Goal: Task Accomplishment & Management: Complete application form

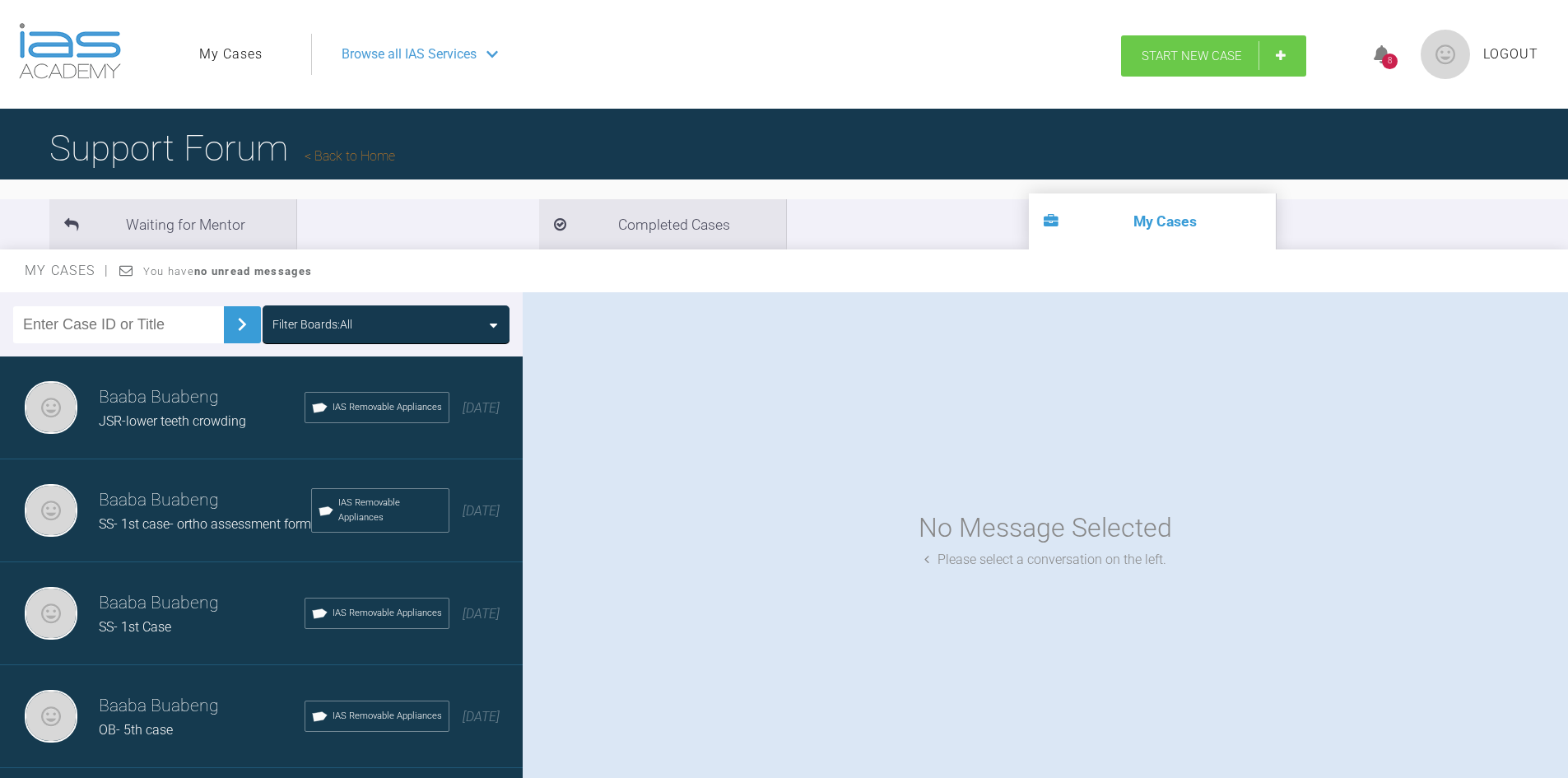
click at [1168, 51] on span "Start New Case" at bounding box center [1192, 56] width 100 height 15
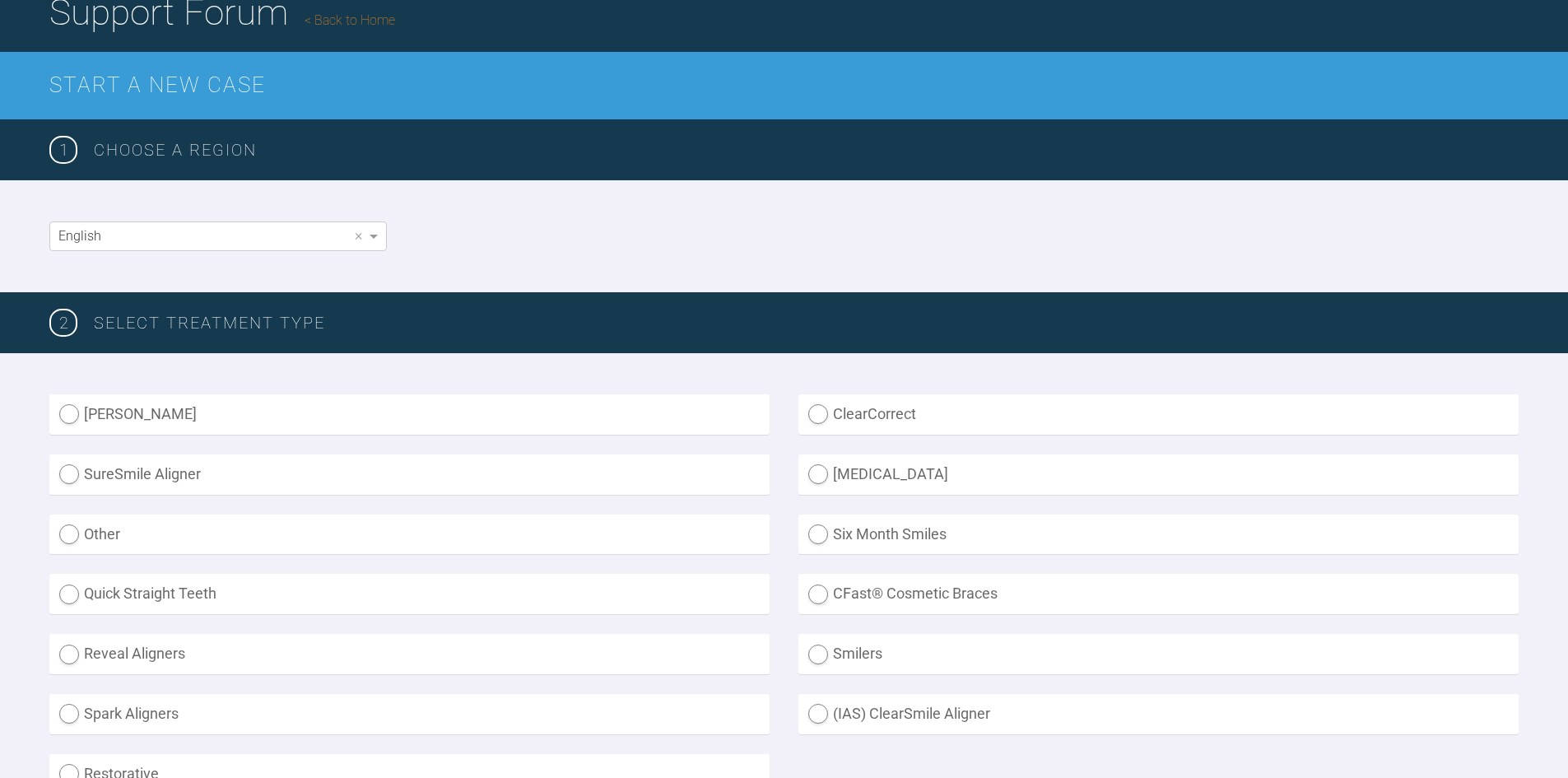
scroll to position [165, 0]
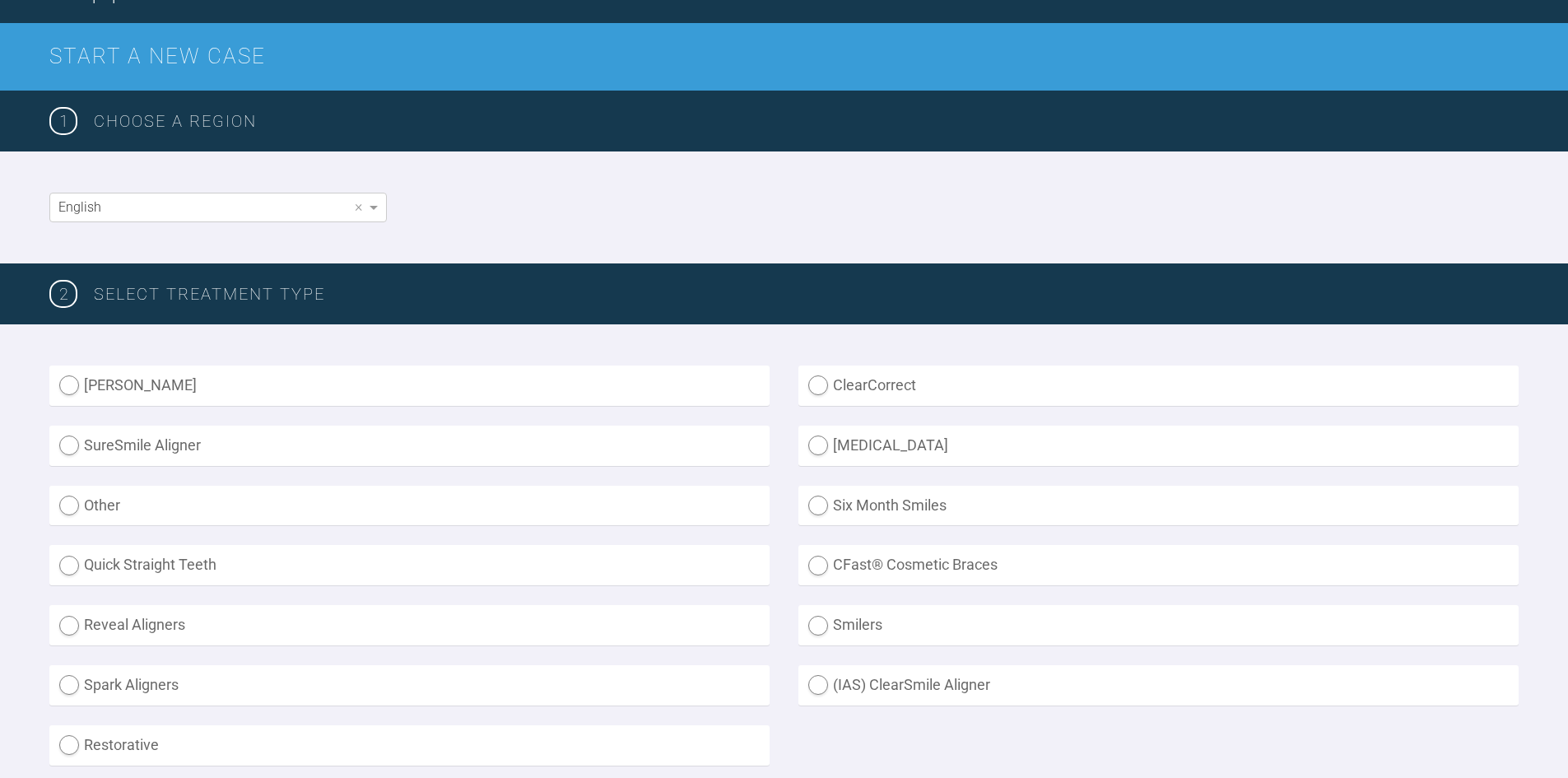
click at [817, 680] on label "(IAS) ClearSmile Aligner" at bounding box center [1158, 685] width 720 height 40
radio Aligner "true"
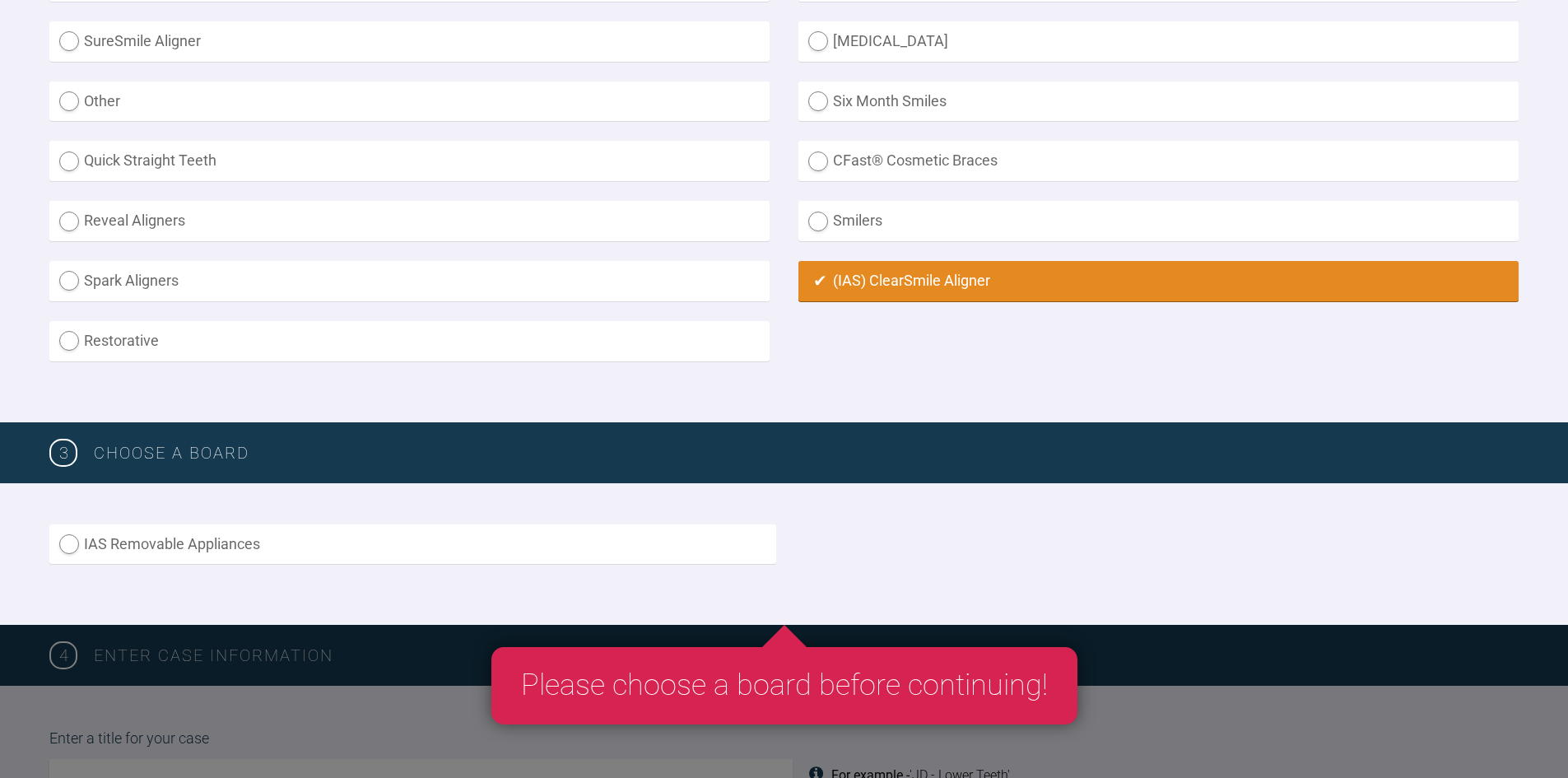
scroll to position [741, 0]
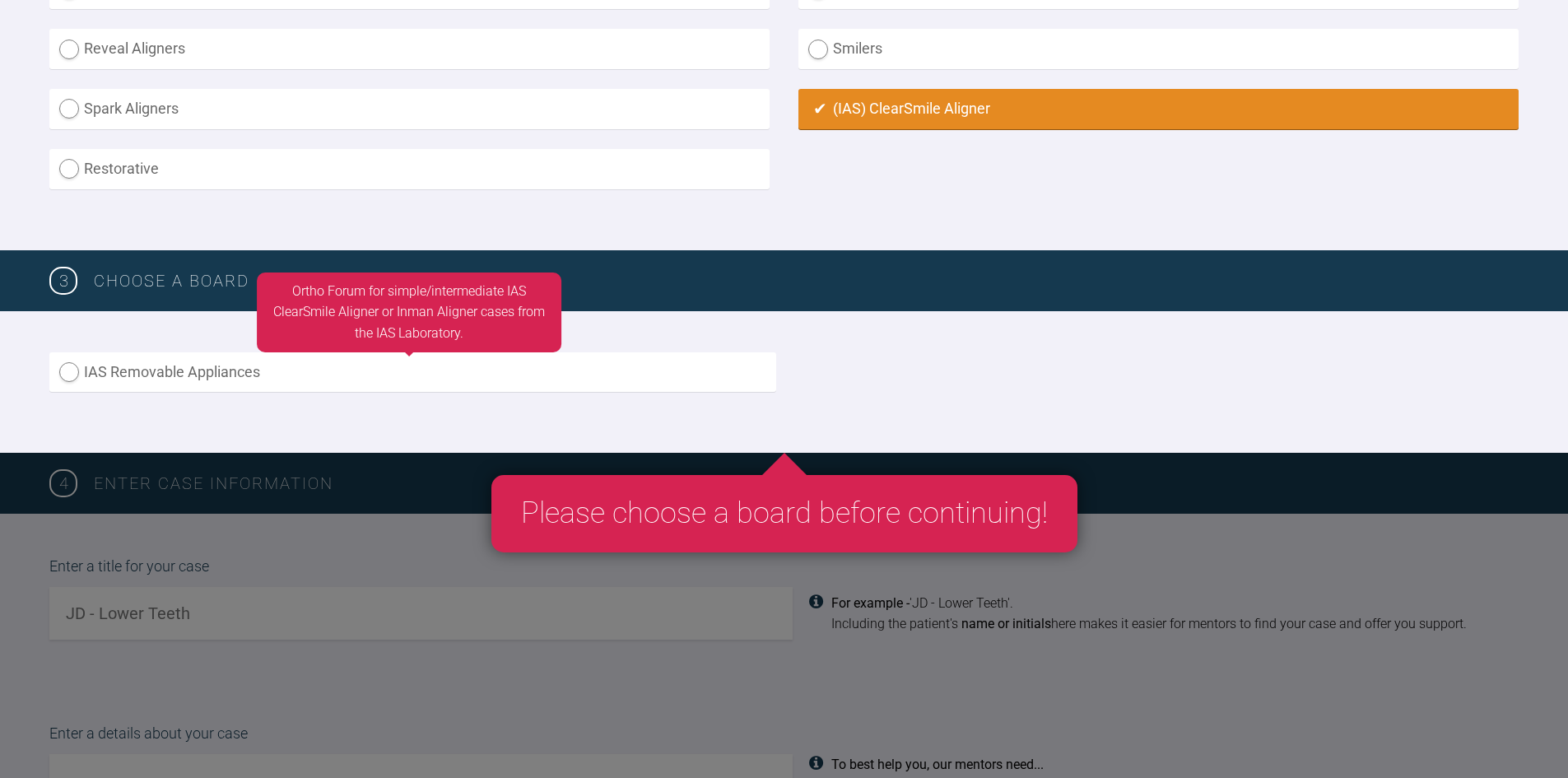
click at [601, 375] on label "IAS Removable Appliances" at bounding box center [413, 372] width 727 height 40
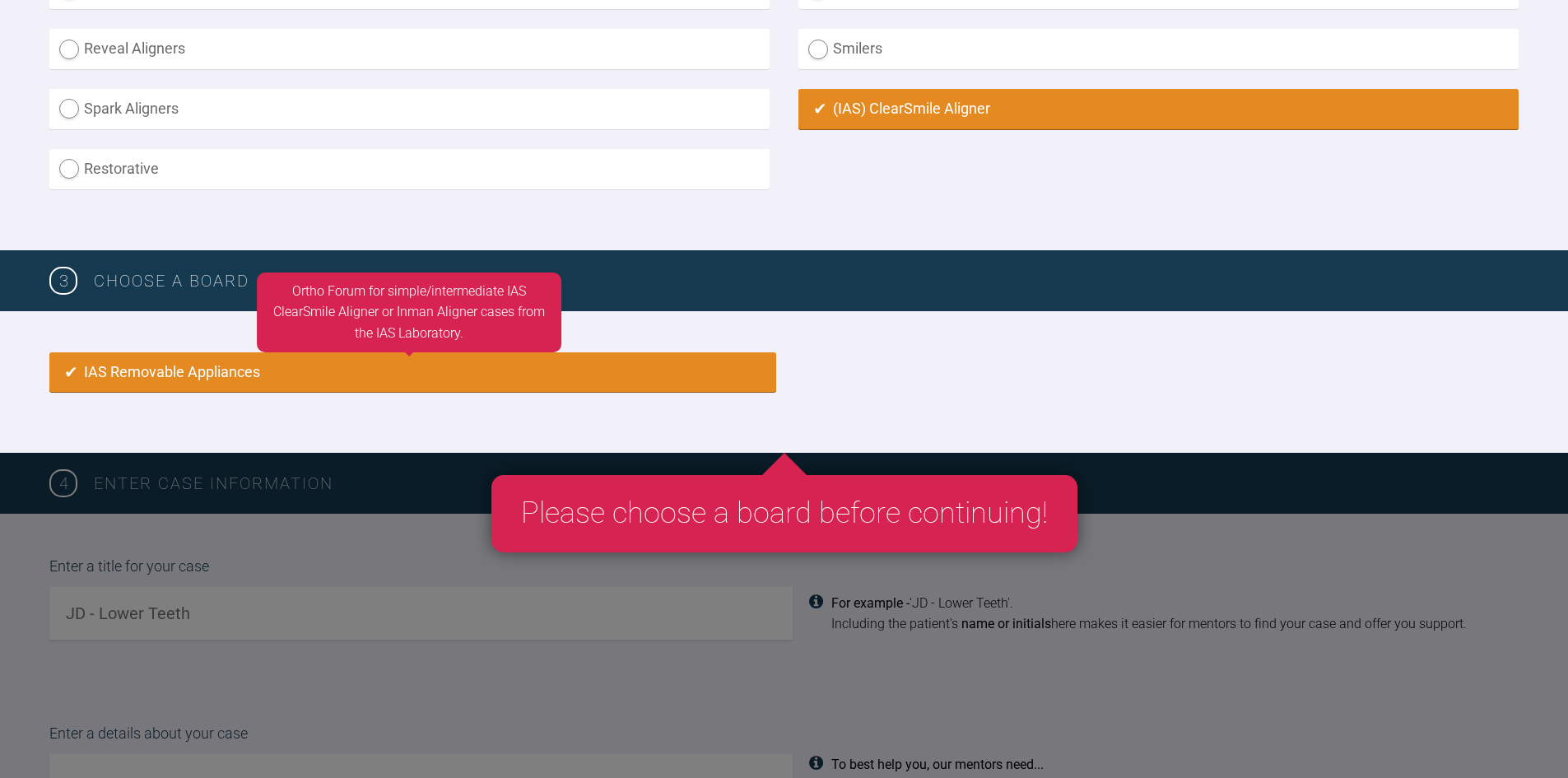
radio input "true"
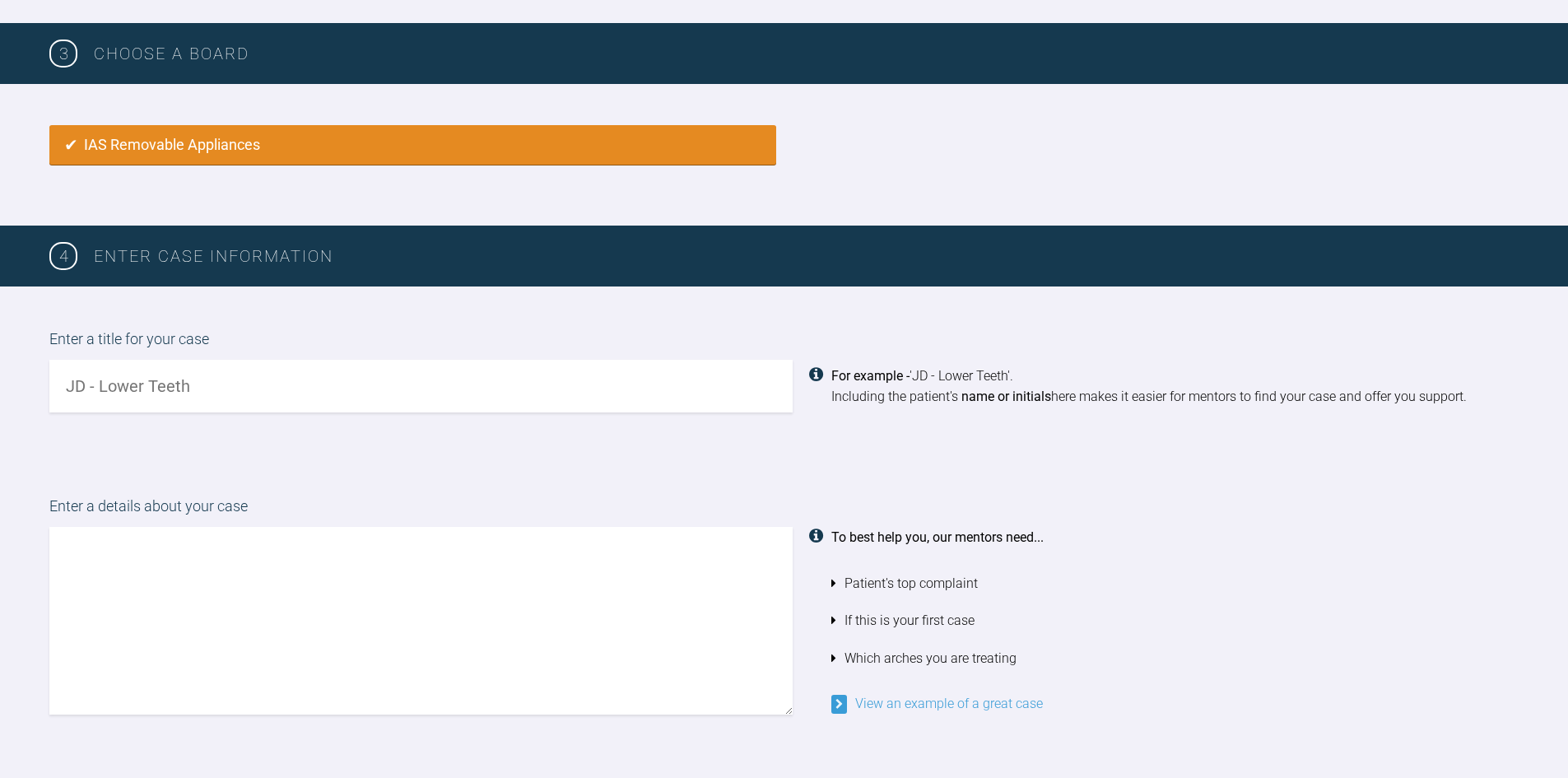
scroll to position [932, 0]
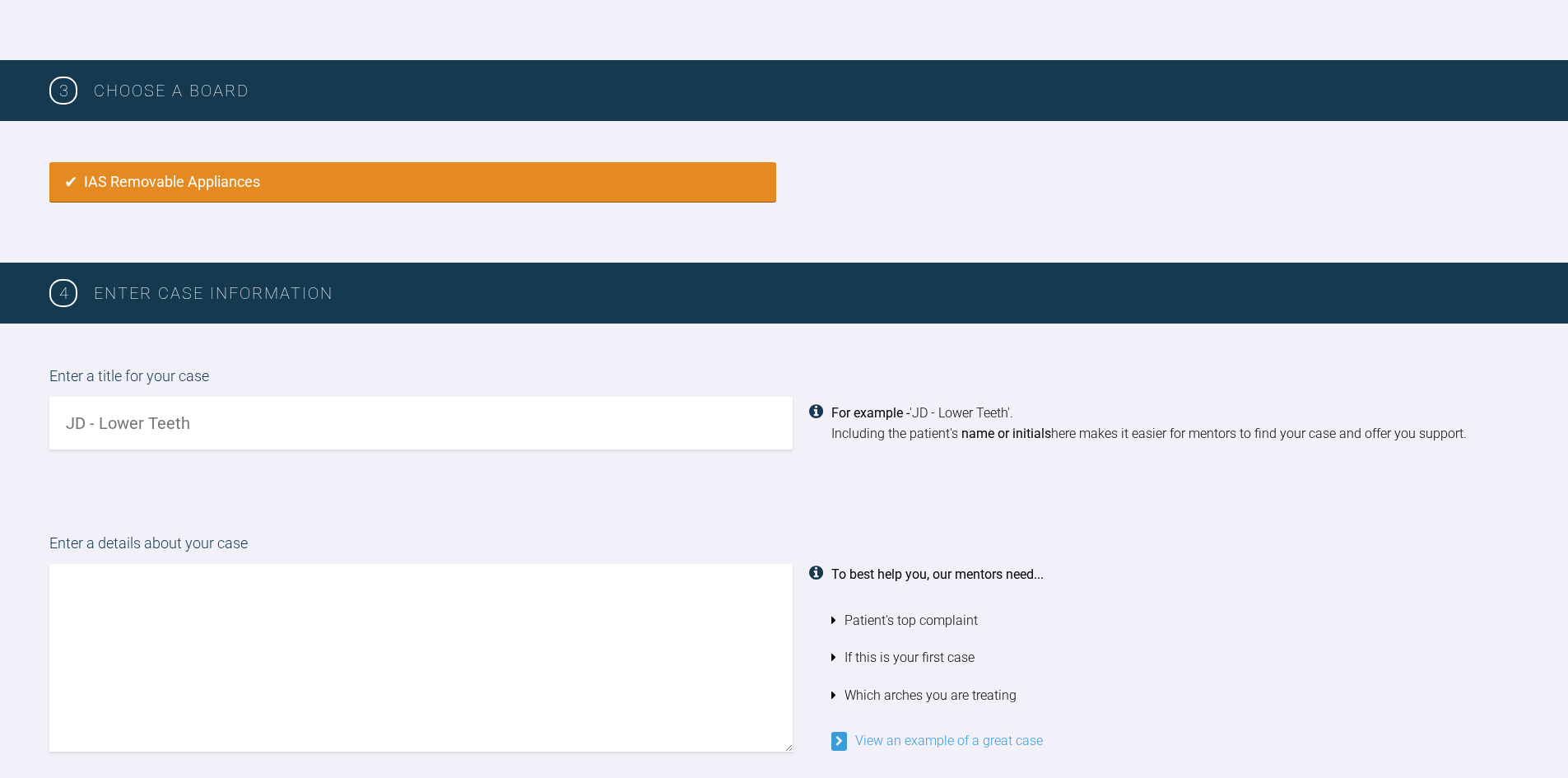
click at [87, 419] on input "text" at bounding box center [421, 423] width 743 height 52
click at [218, 418] on input "RN- upper and lower ant crowding" at bounding box center [421, 423] width 743 height 52
type input "RN- upper and lower moderate ant crowding"
click at [148, 575] on textarea at bounding box center [421, 658] width 743 height 188
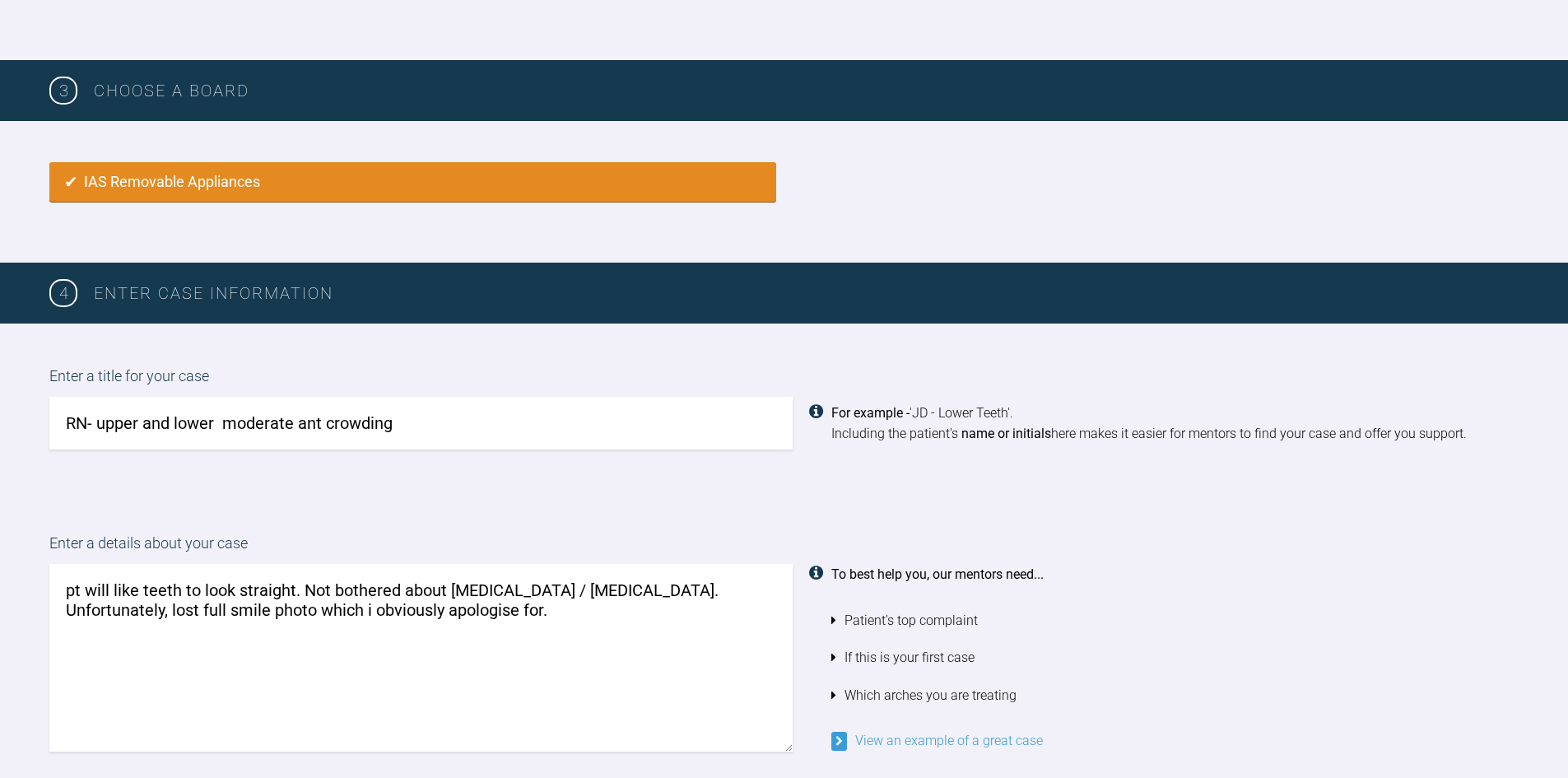
click at [402, 612] on textarea "pt will like teeth to look straight. Not bothered about overjet / overbite. Unf…" at bounding box center [421, 658] width 743 height 188
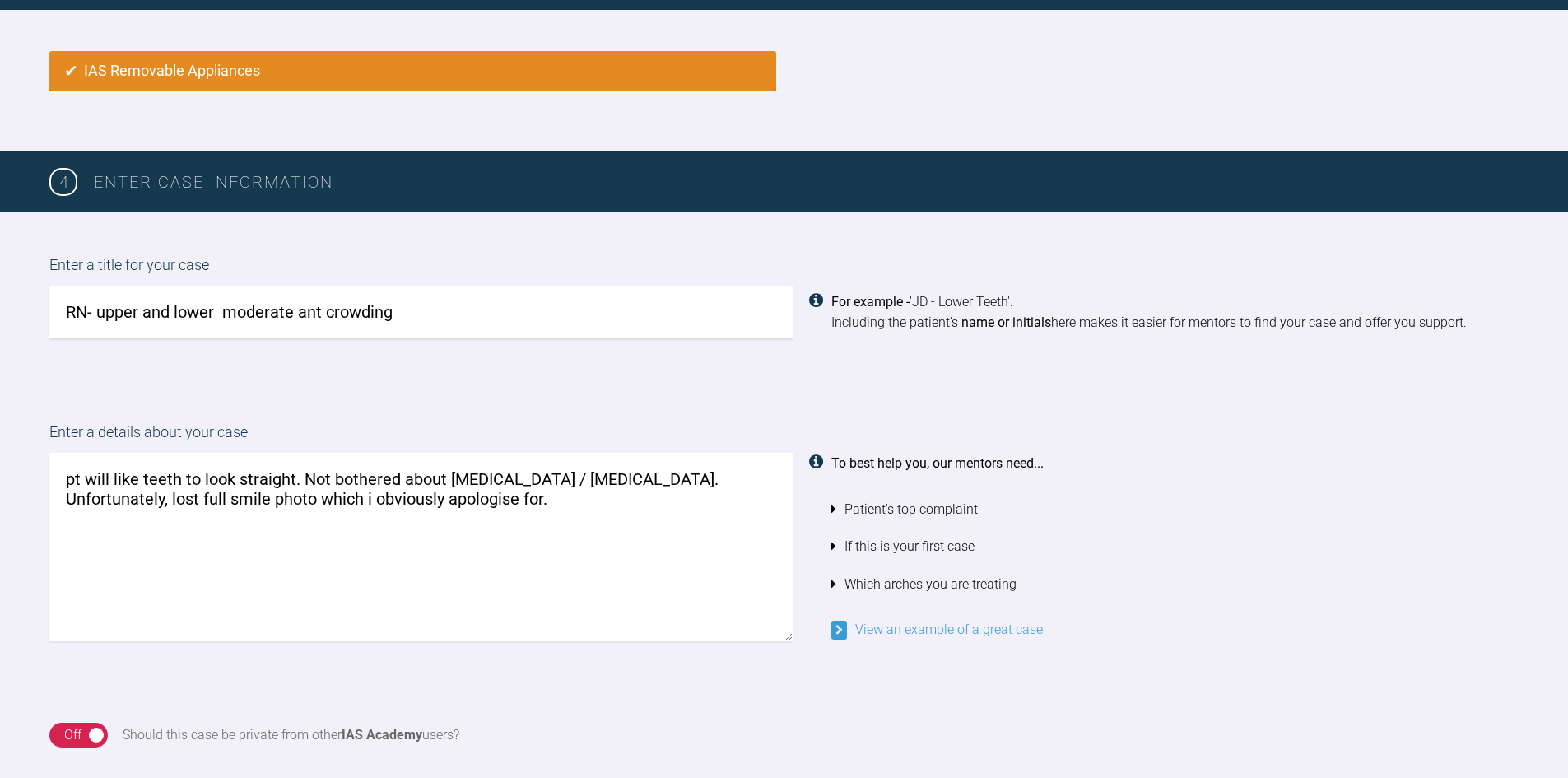
scroll to position [1014, 0]
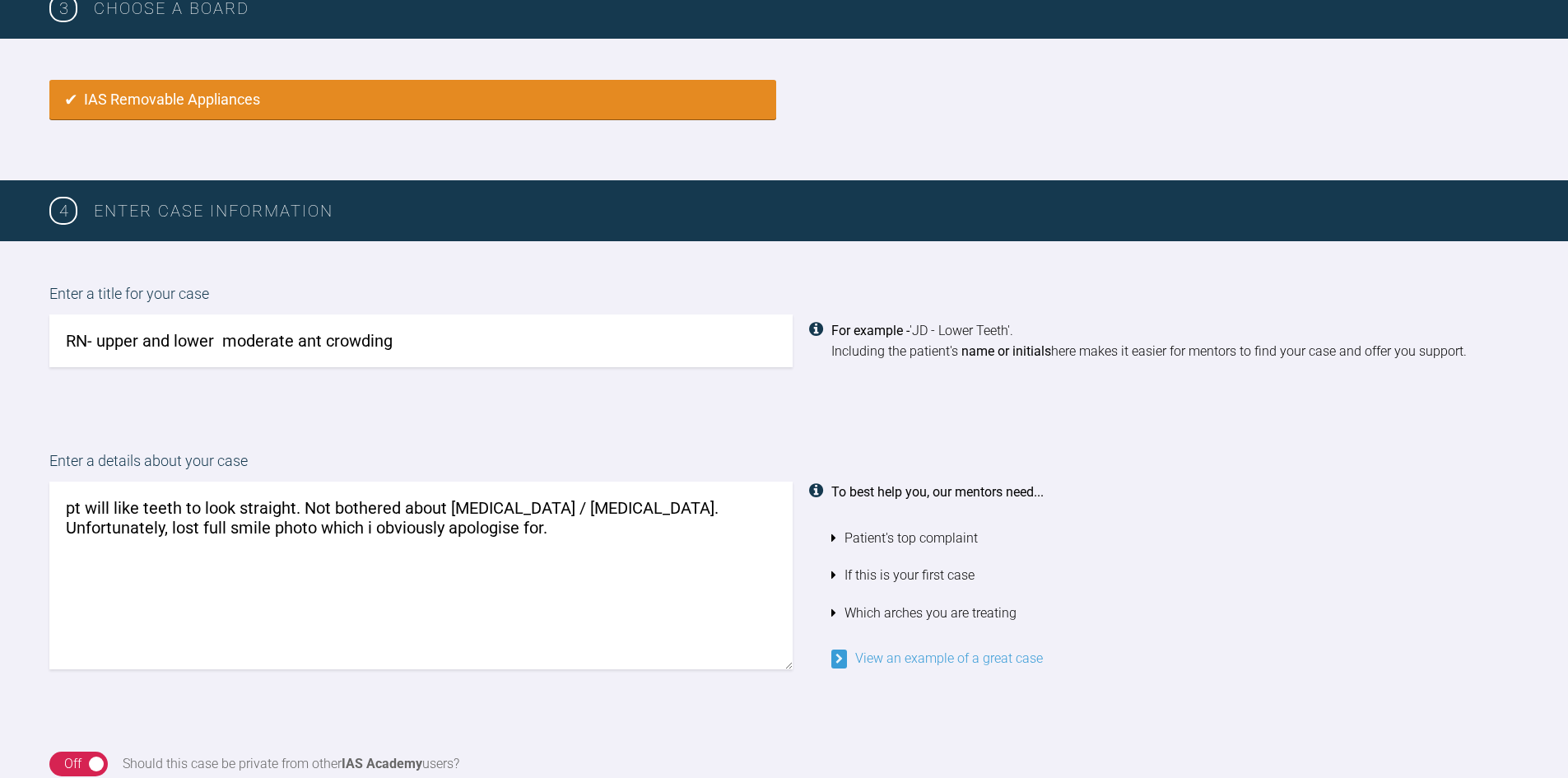
click at [72, 507] on textarea "pt will like teeth to look straight. Not bothered about overjet / overbite. Unf…" at bounding box center [421, 576] width 743 height 188
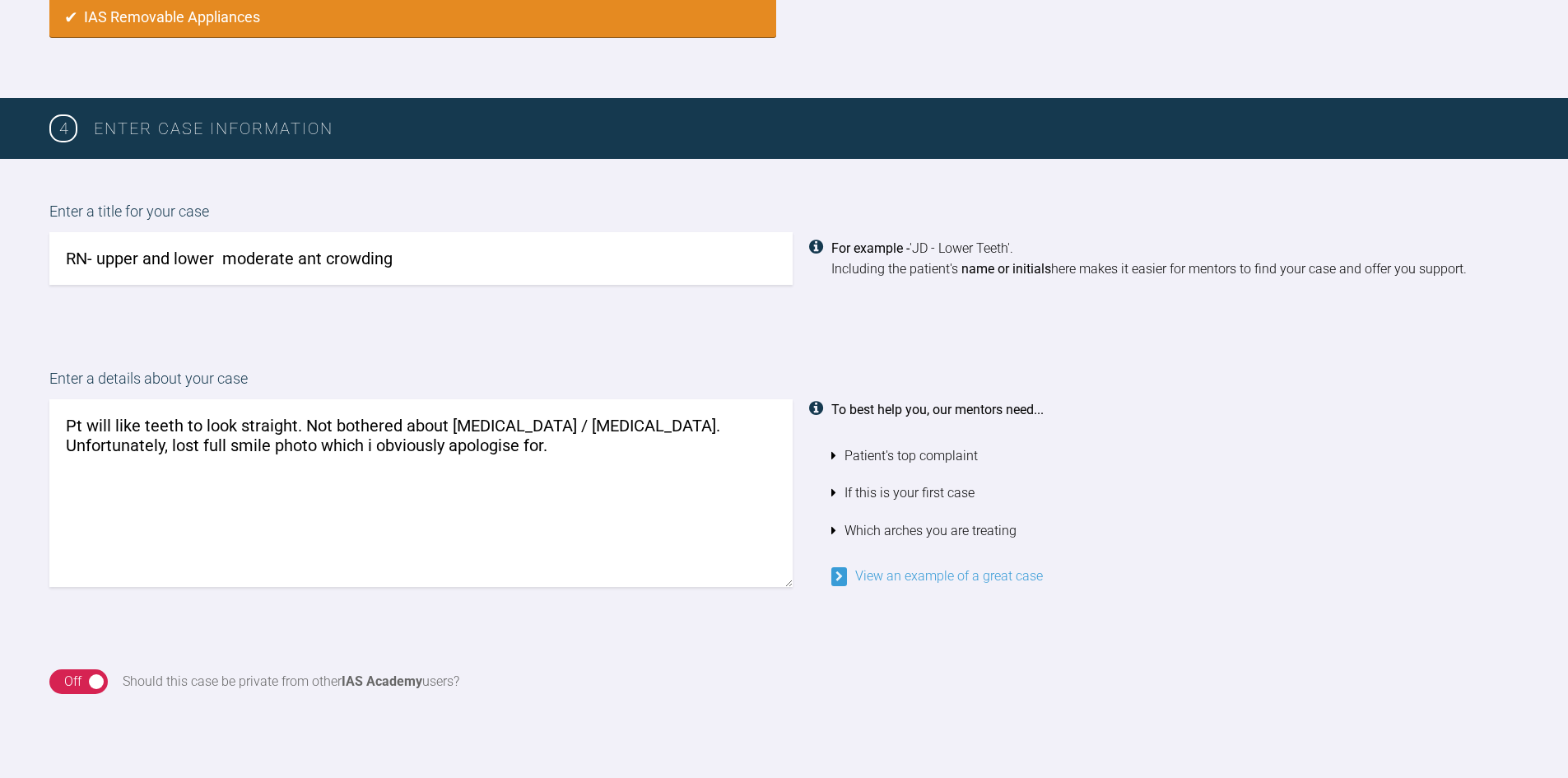
click at [417, 443] on textarea "Pt will like teeth to look straight. Not bothered about overjet / overbite. Unf…" at bounding box center [421, 493] width 743 height 188
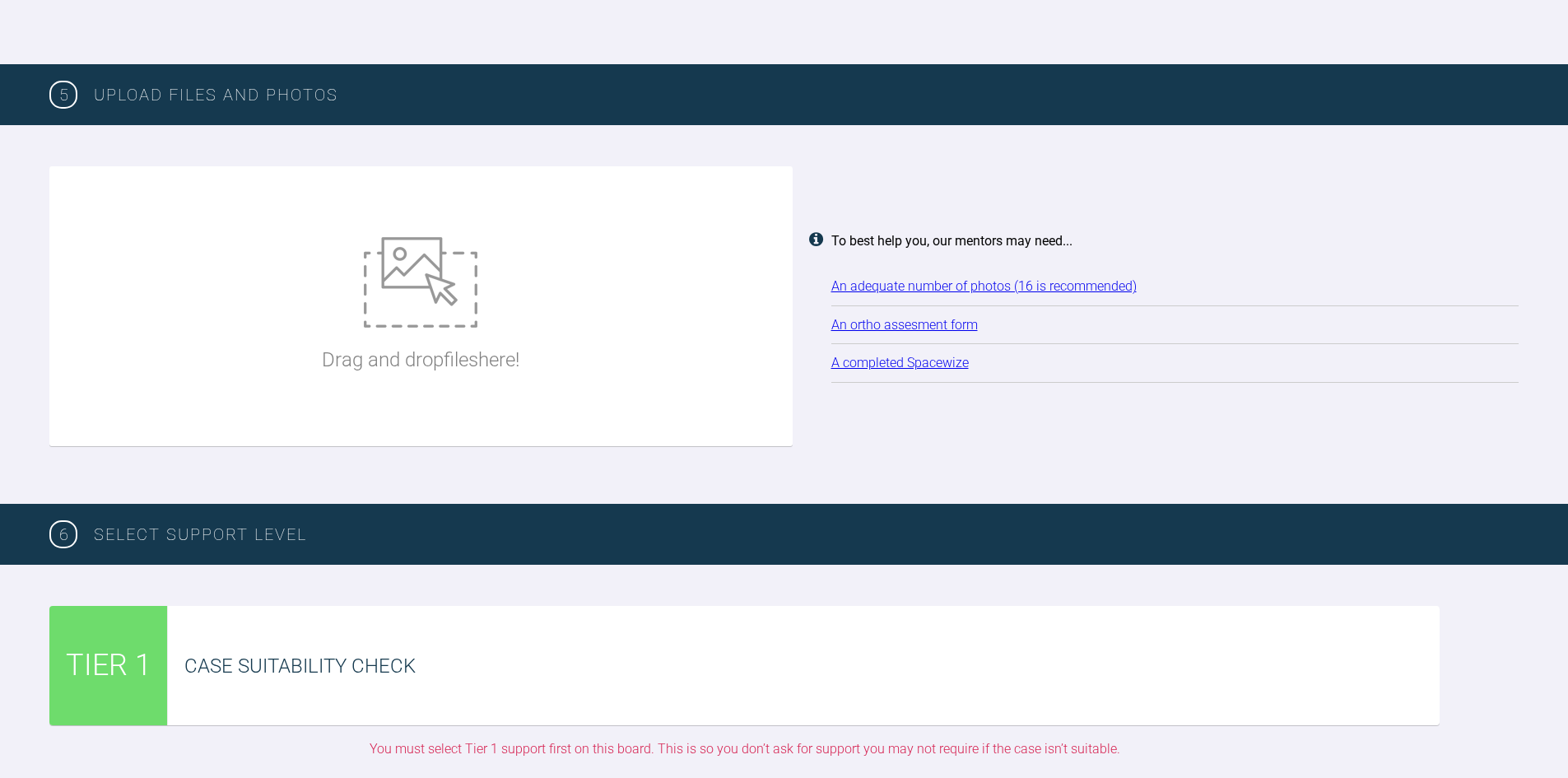
scroll to position [2002, 0]
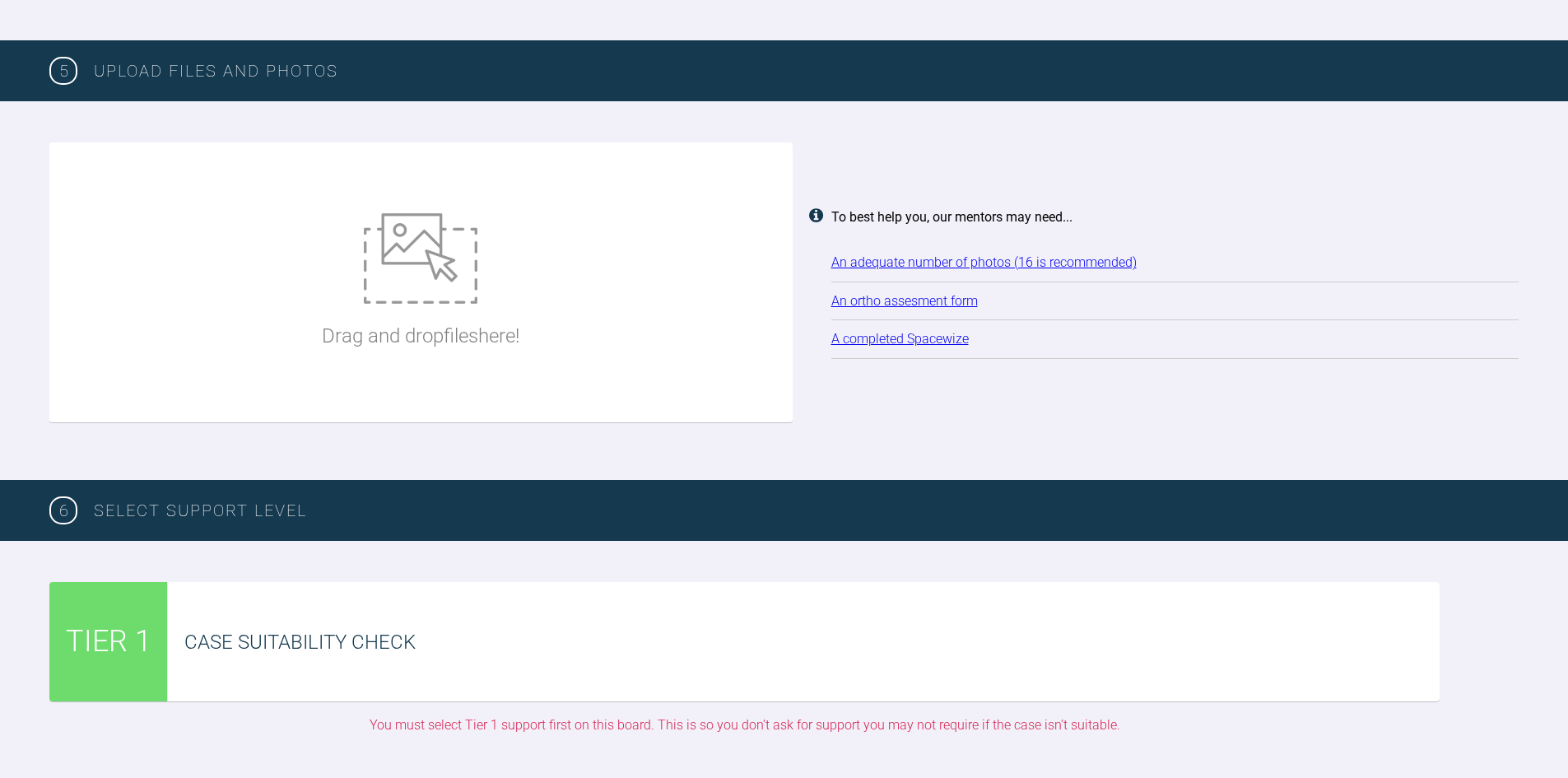
type textarea "Pt will like teeth to look straight. Not bothered about overjet / overbite. Unf…"
click at [429, 302] on img at bounding box center [420, 259] width 114 height 91
type input "C:\fakepath\RN1.JPG"
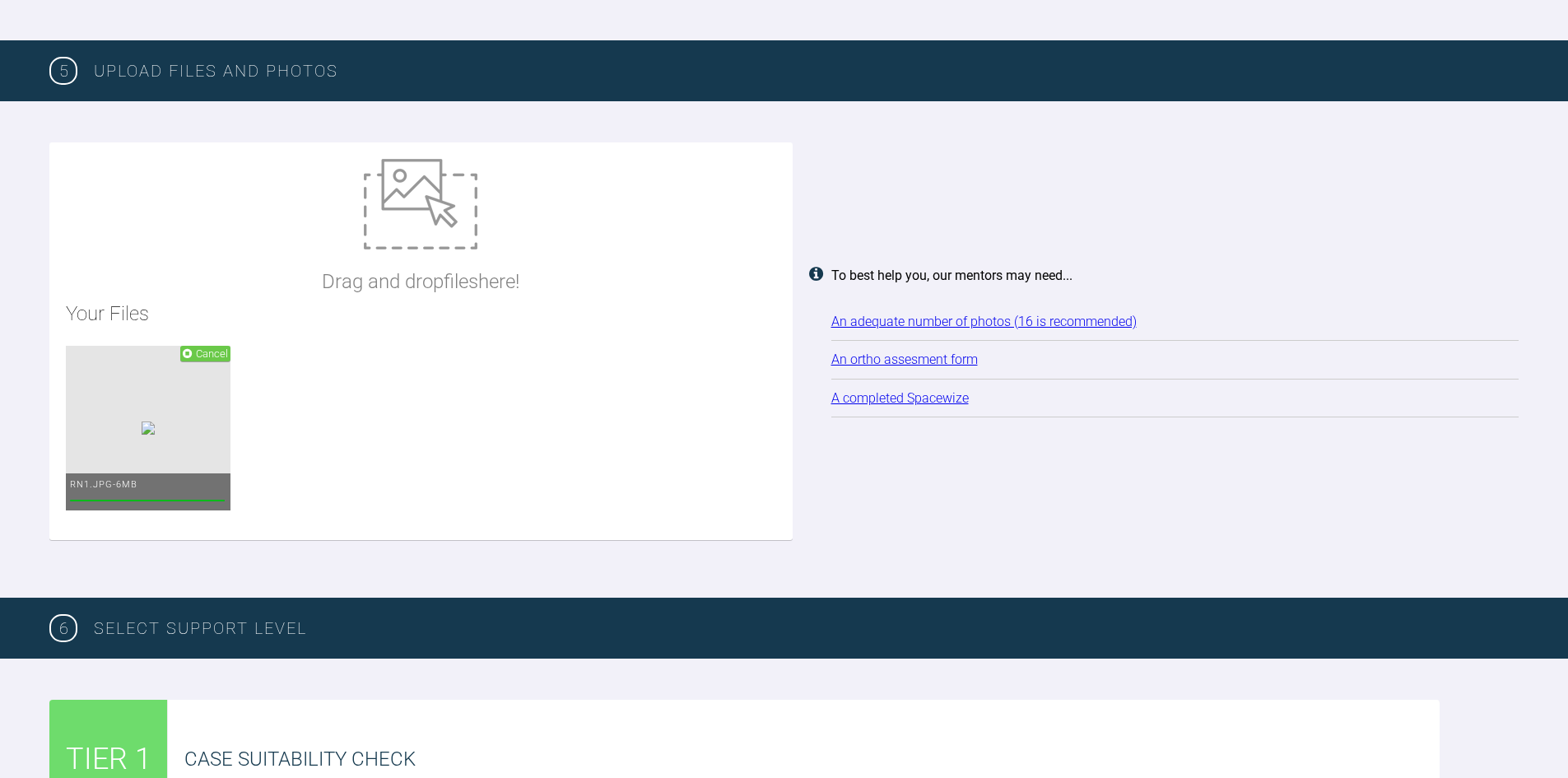
click at [410, 231] on img at bounding box center [420, 204] width 114 height 91
type input "C:\fakepath\RN2.JPG"
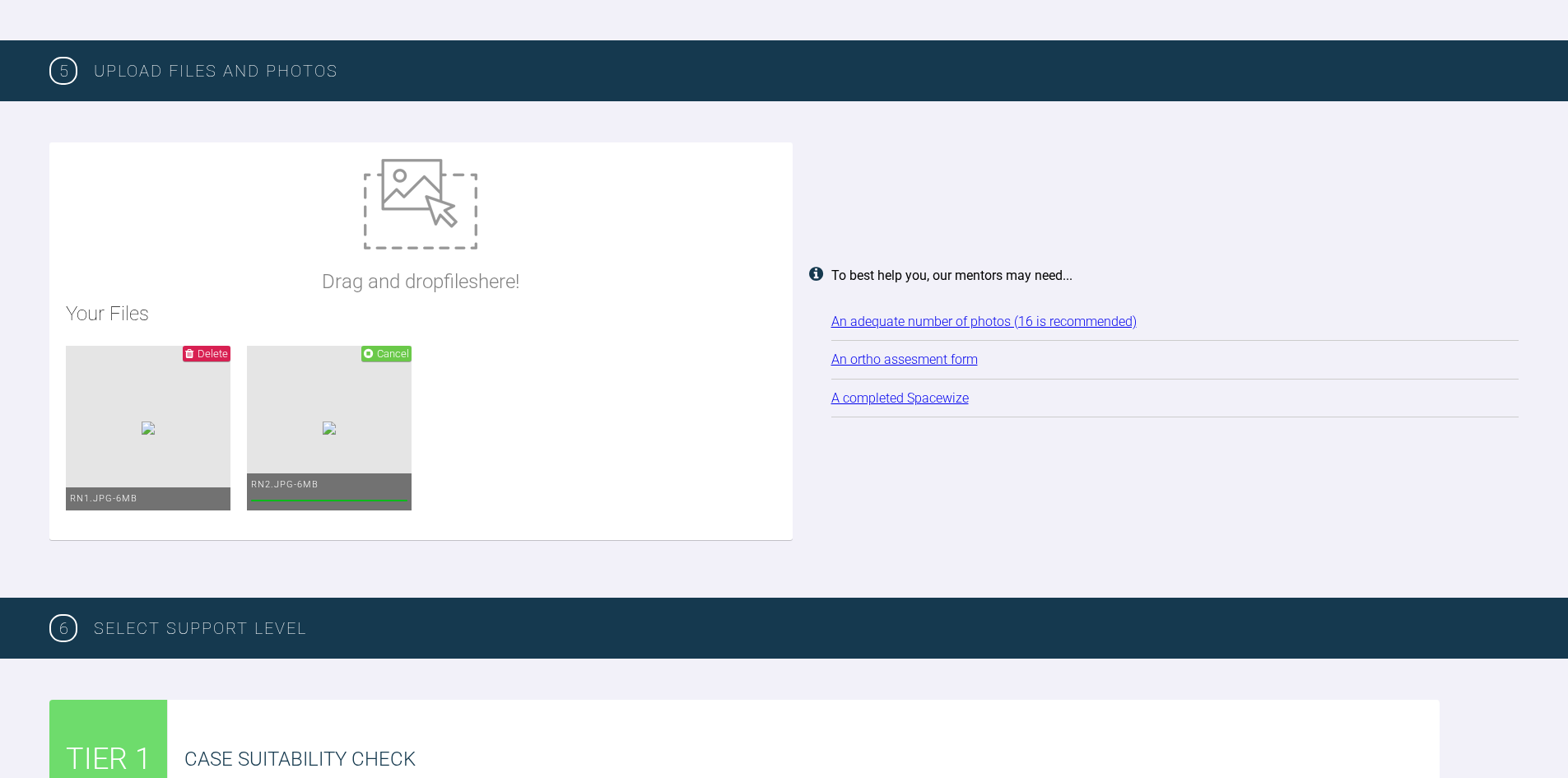
click at [421, 252] on div "Drag and drop files here!" at bounding box center [420, 227] width 197 height 138
type input "C:\fakepath\RN3.JPG"
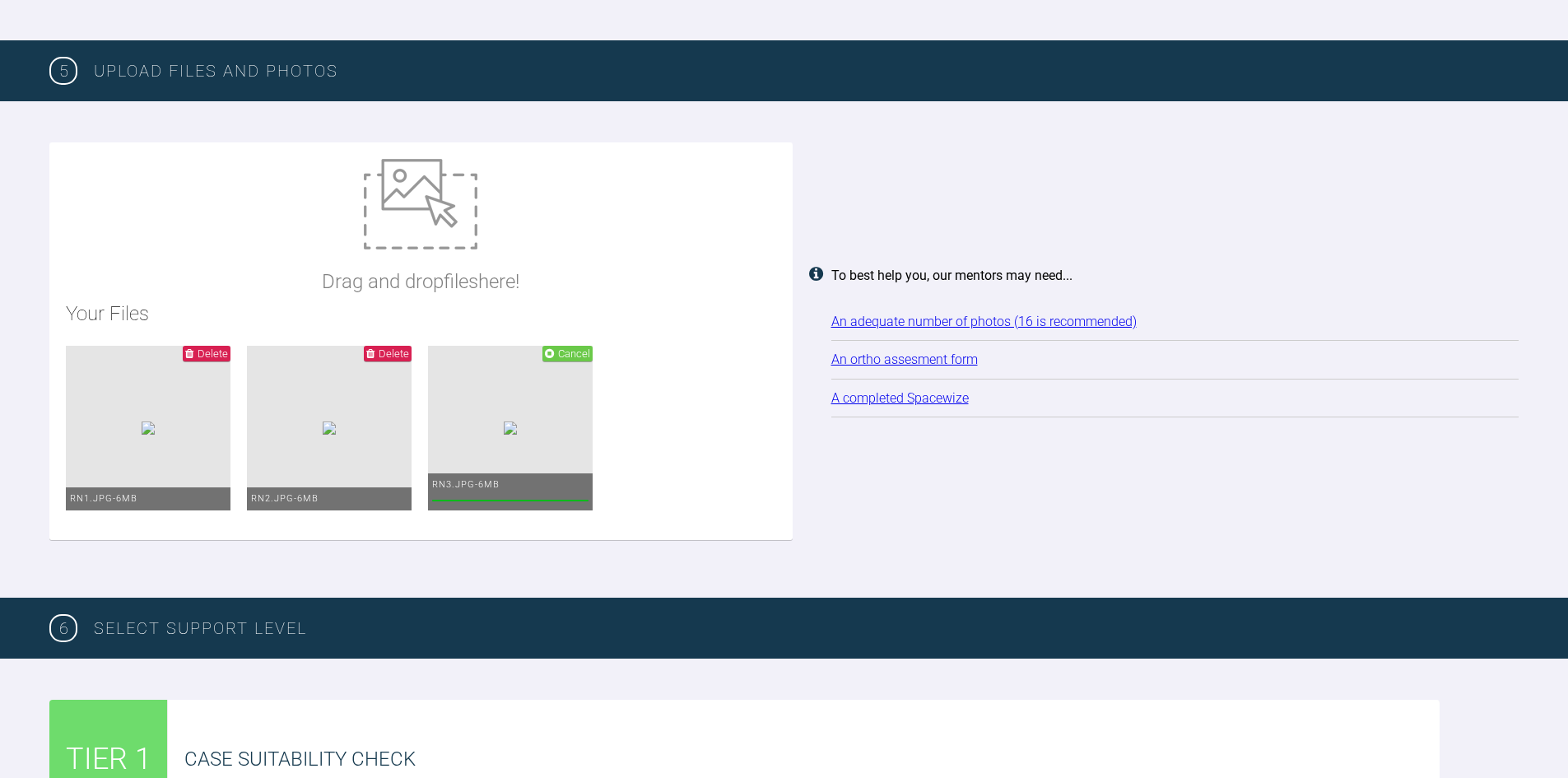
click at [442, 237] on img at bounding box center [420, 204] width 114 height 91
type input "C:\fakepath\RN4.JPG"
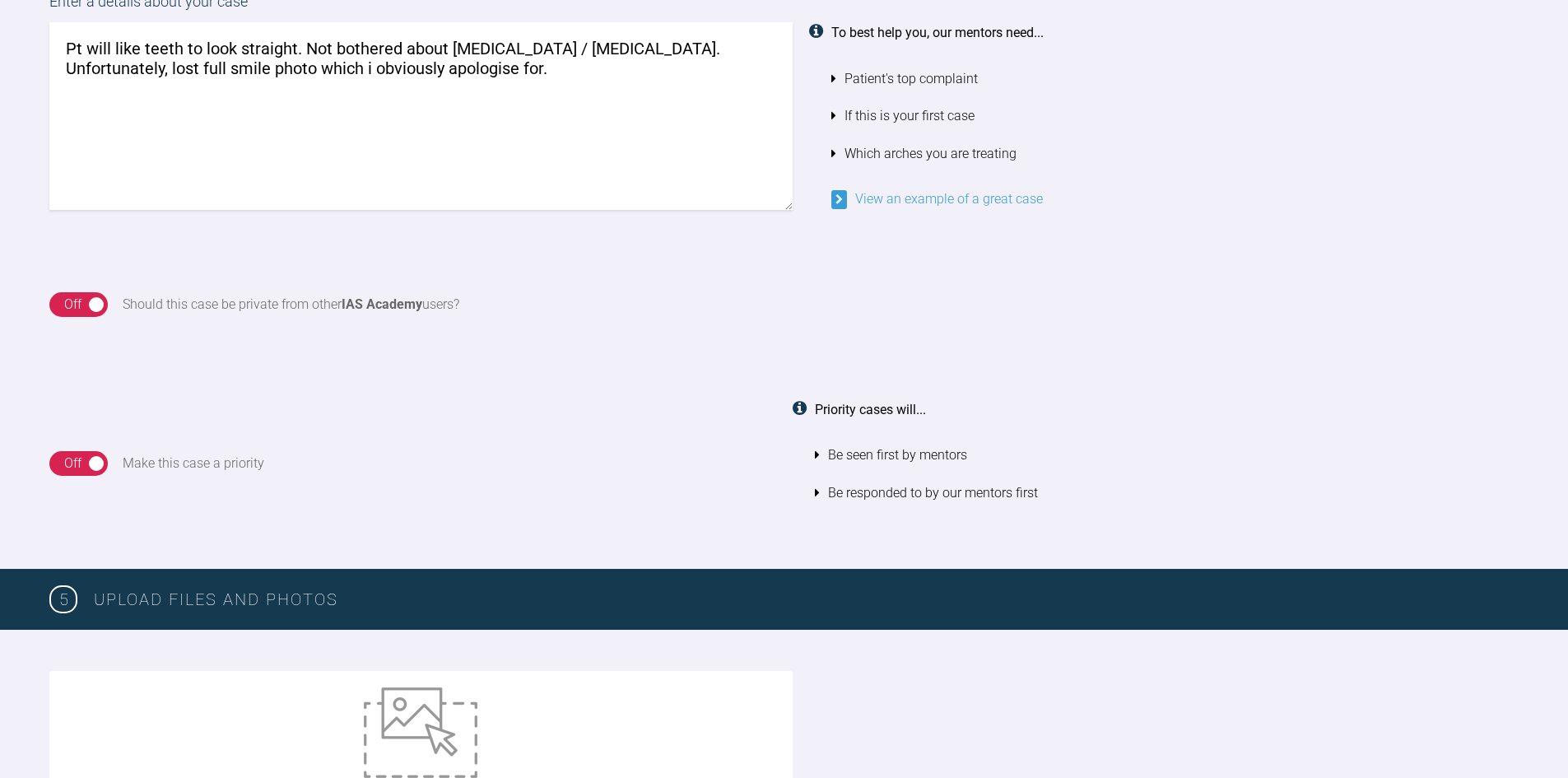
scroll to position [1426, 0]
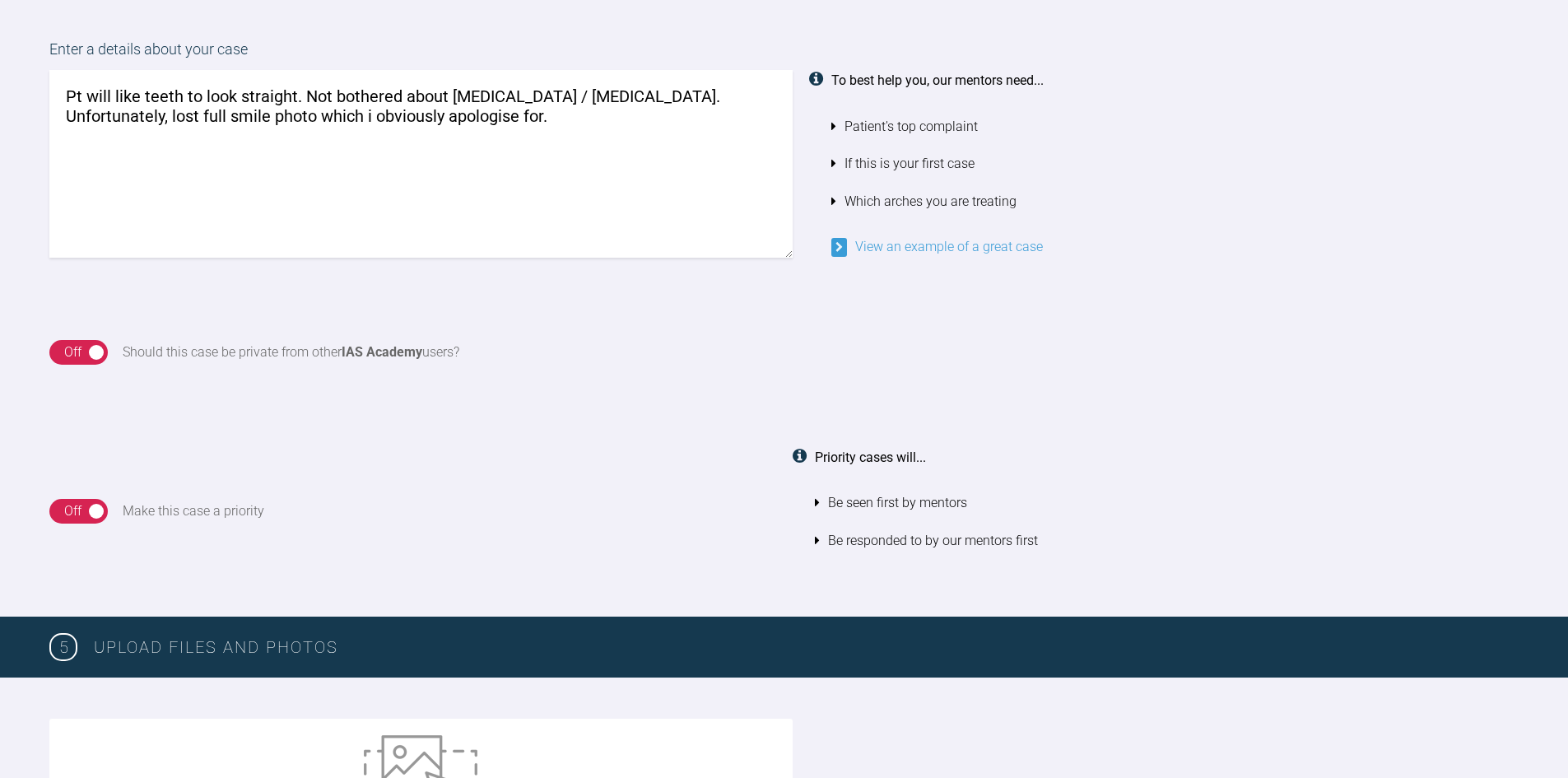
drag, startPoint x: 92, startPoint y: 348, endPoint x: 76, endPoint y: 352, distance: 16.5
click at [76, 352] on div "On Off" at bounding box center [79, 353] width 58 height 25
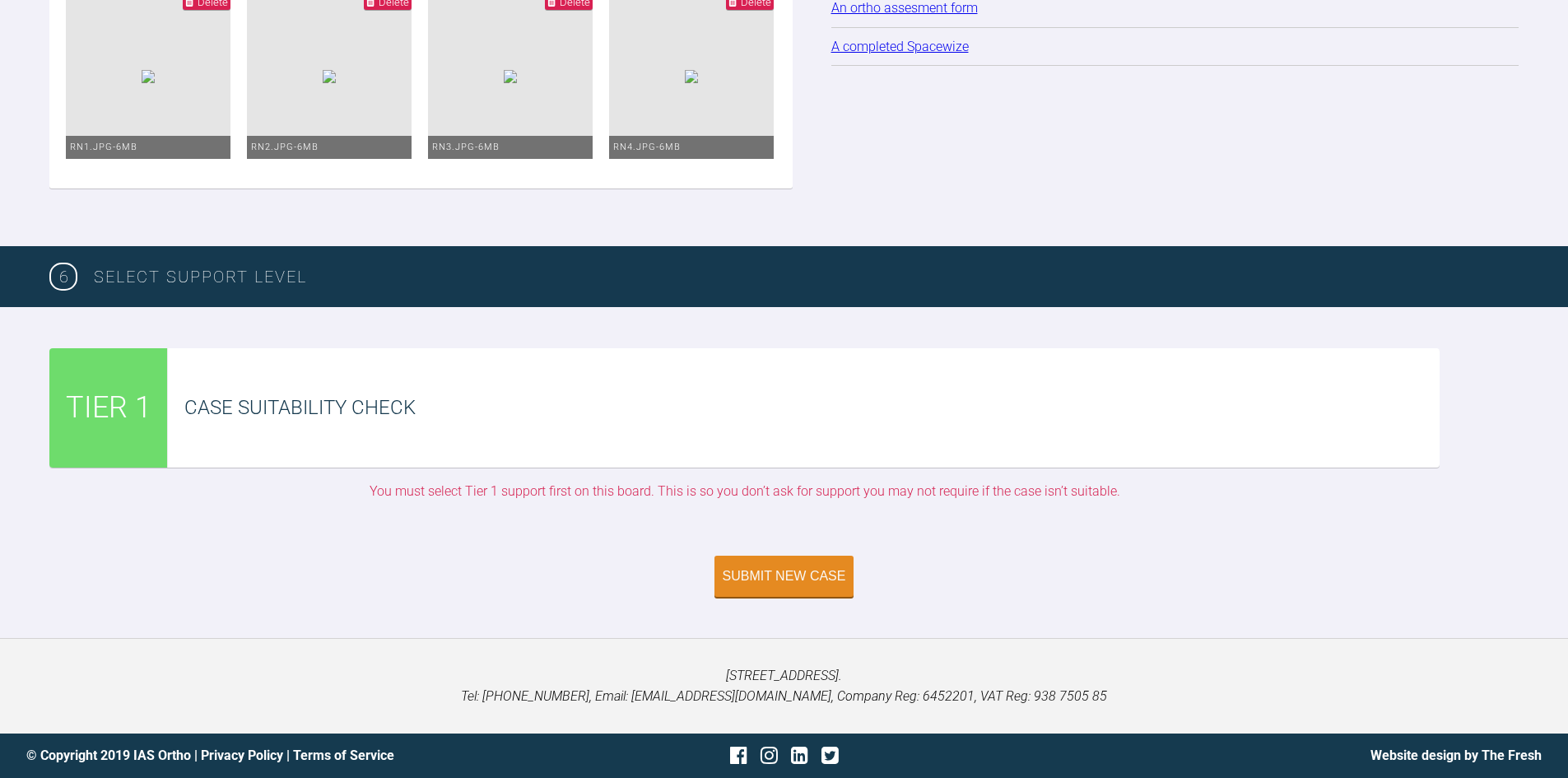
scroll to position [2532, 0]
click at [794, 587] on button "Submit New Case" at bounding box center [784, 578] width 140 height 41
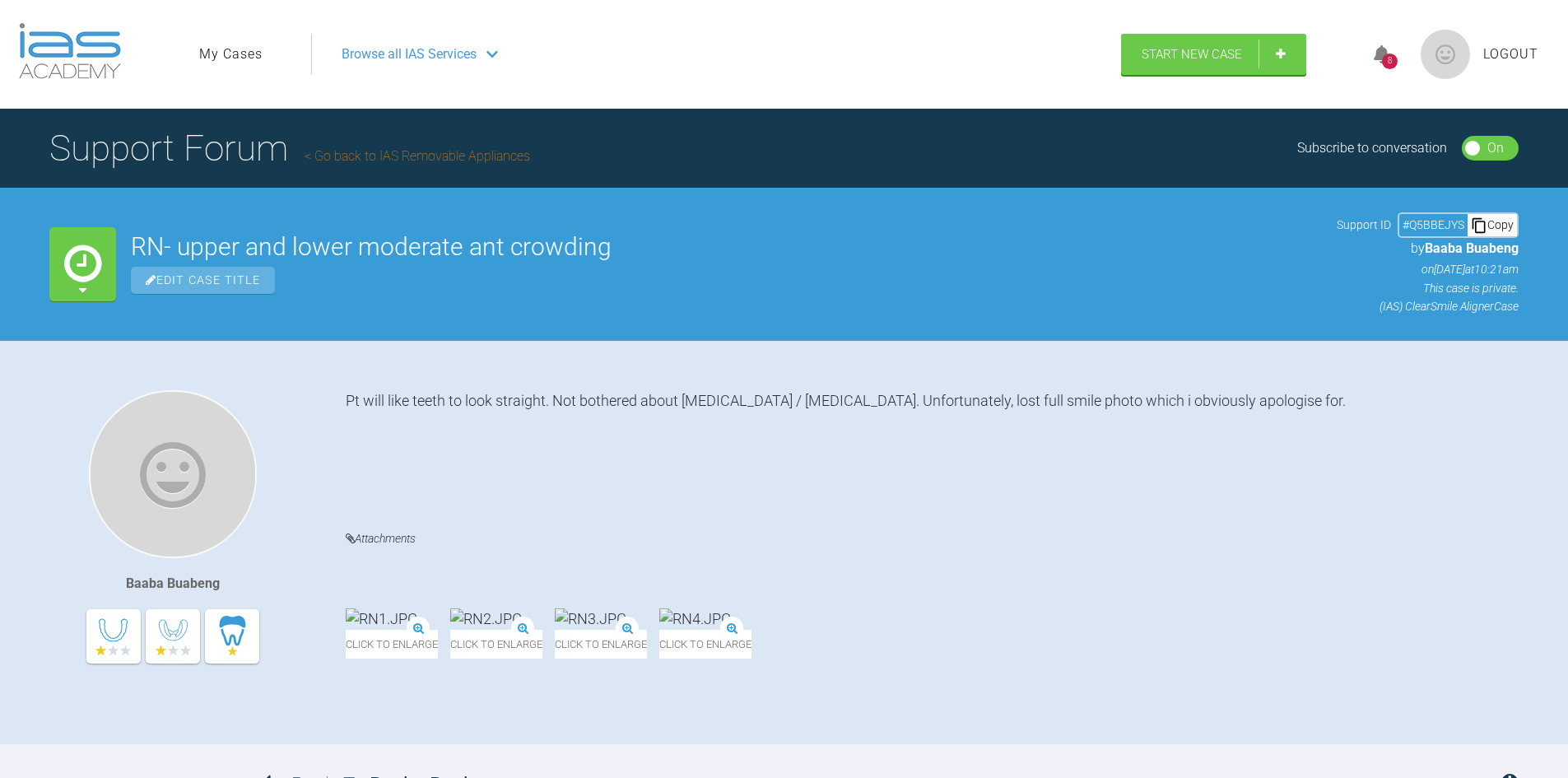
click at [1521, 55] on span "Logout" at bounding box center [1511, 54] width 55 height 21
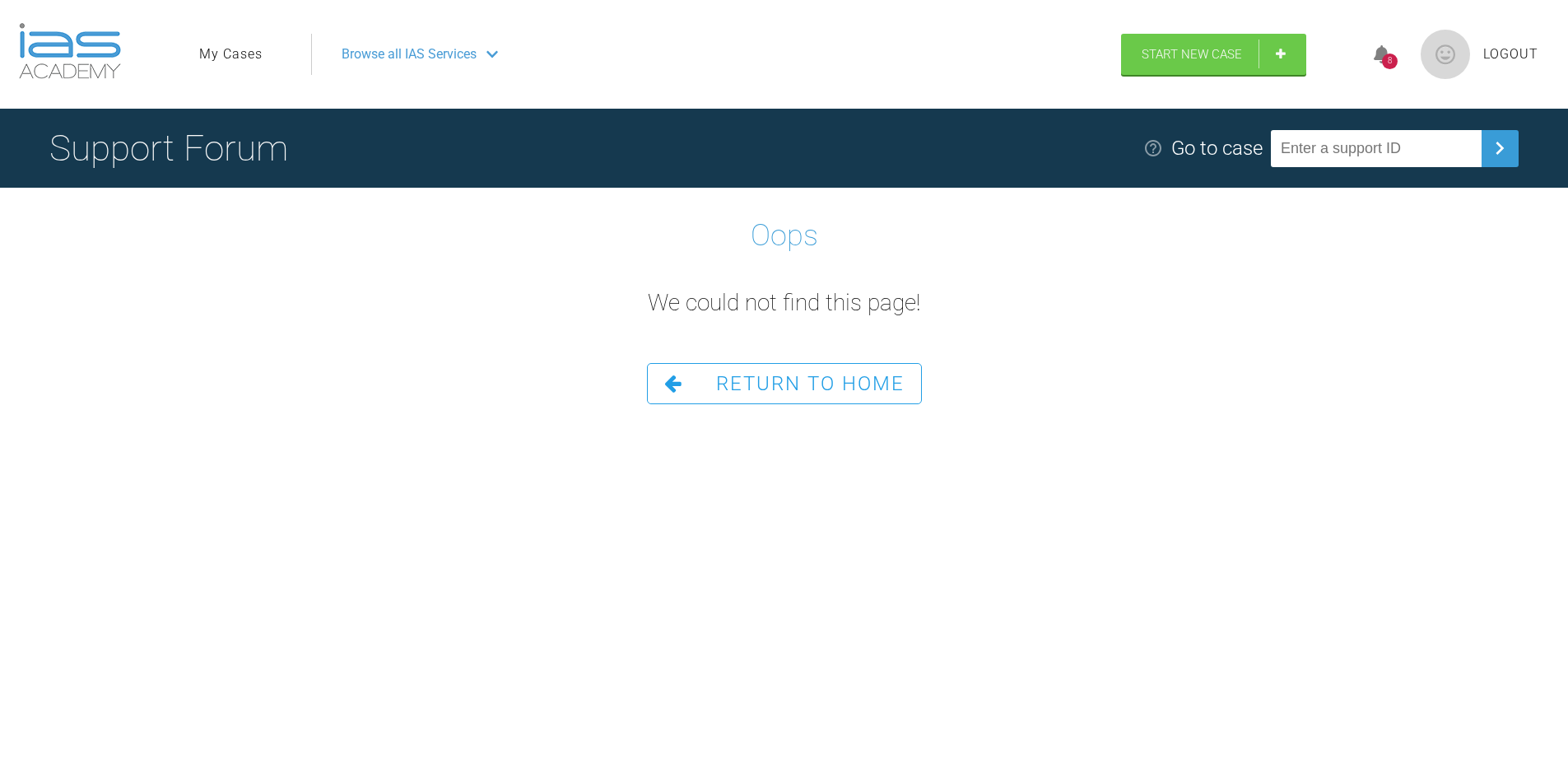
click at [1504, 48] on span "Logout" at bounding box center [1511, 54] width 55 height 21
click at [1506, 55] on span "Logout" at bounding box center [1511, 54] width 55 height 21
click at [820, 387] on span "Return To Home" at bounding box center [810, 383] width 189 height 23
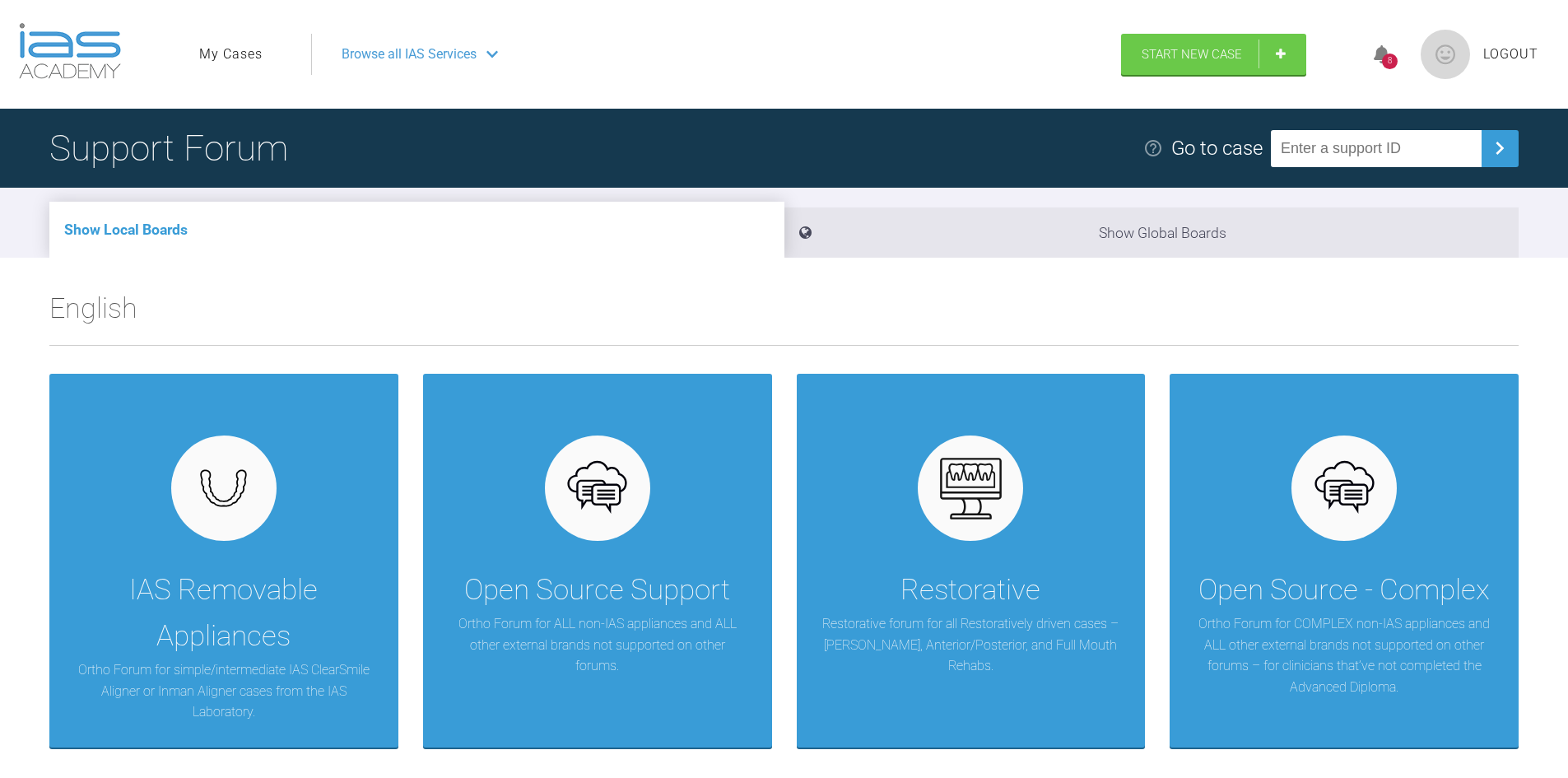
click at [1528, 51] on span "Logout" at bounding box center [1511, 54] width 55 height 21
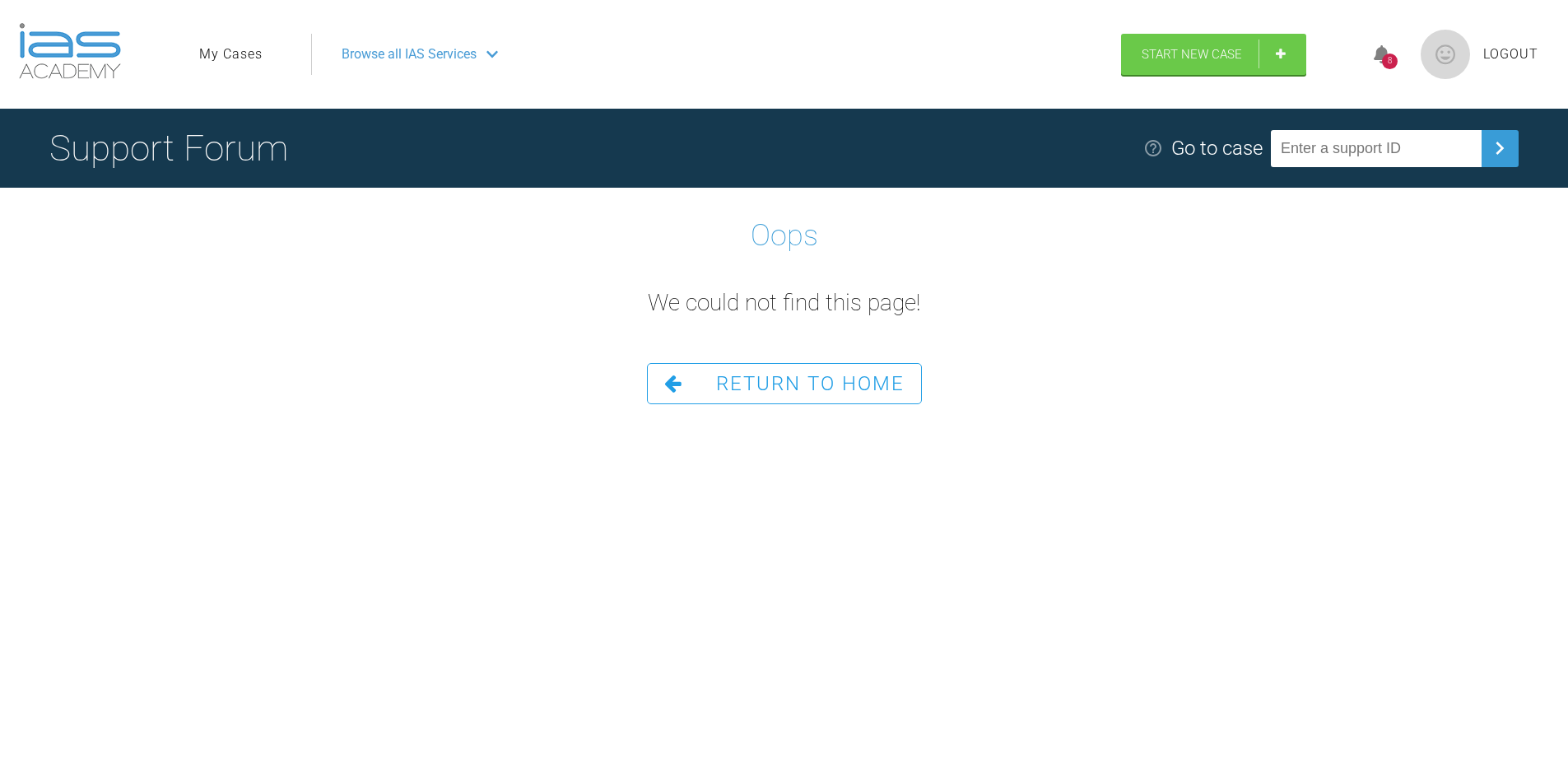
click at [1511, 57] on span "Logout" at bounding box center [1511, 54] width 55 height 21
click at [1507, 50] on span "Logout" at bounding box center [1511, 54] width 55 height 21
